Goal: Navigation & Orientation: Find specific page/section

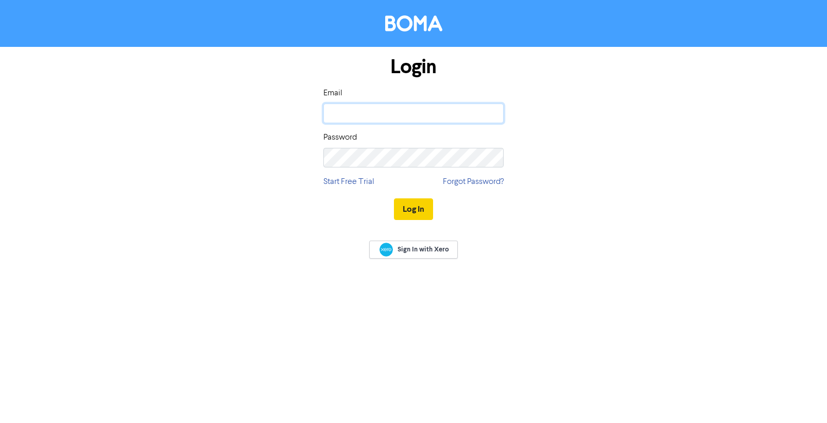
type input "[PERSON_NAME][EMAIL_ADDRESS][DOMAIN_NAME]"
click at [407, 209] on button "Log In" at bounding box center [413, 209] width 39 height 22
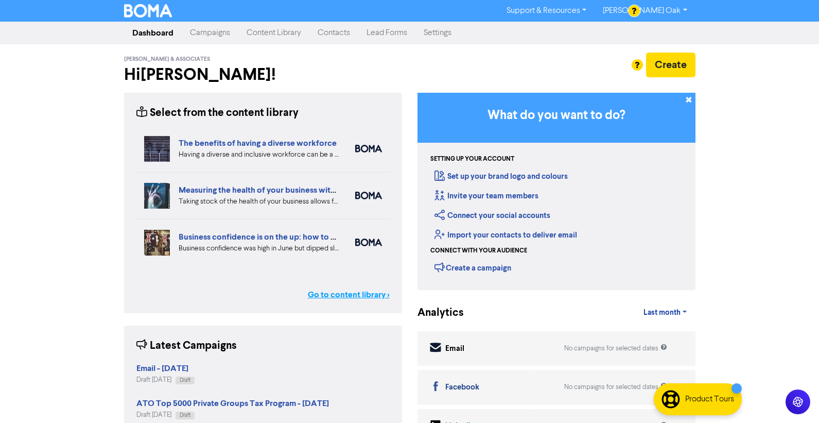
click at [325, 295] on link "Go to content library >" at bounding box center [349, 294] width 82 height 12
